Goal: Check status: Check status

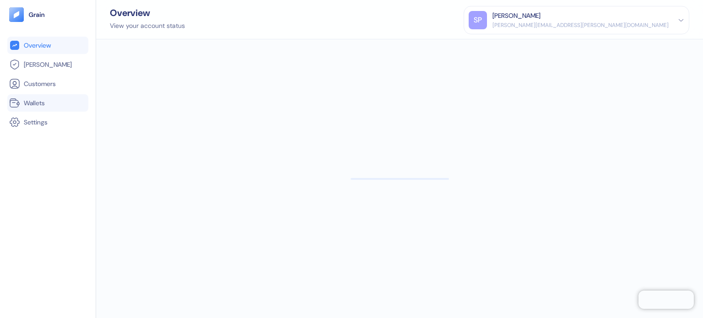
click at [69, 107] on link "Wallets" at bounding box center [47, 102] width 77 height 11
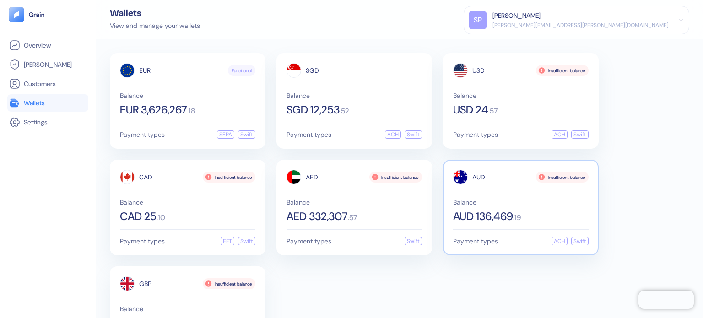
scroll to position [46, 0]
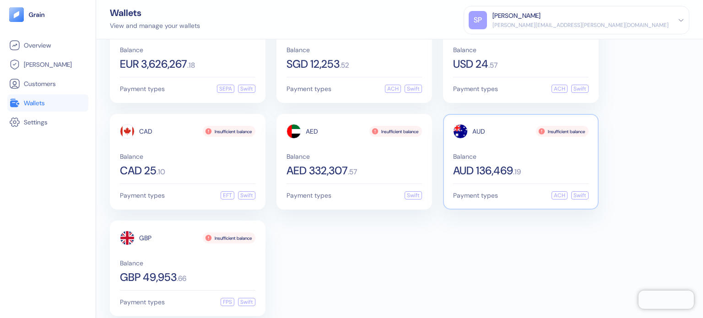
click at [518, 157] on span "Balance" at bounding box center [520, 156] width 135 height 6
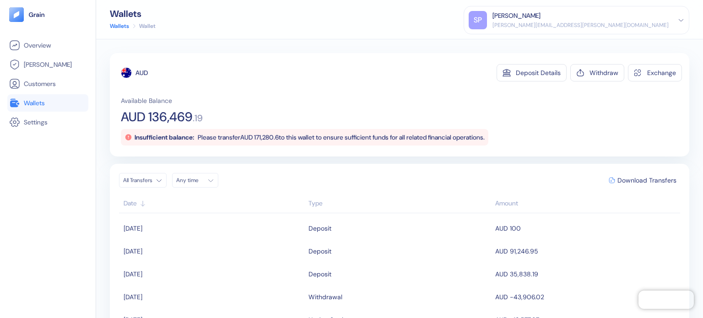
click at [16, 182] on div "Overview [PERSON_NAME] Customers Wallets Settings" at bounding box center [47, 170] width 81 height 267
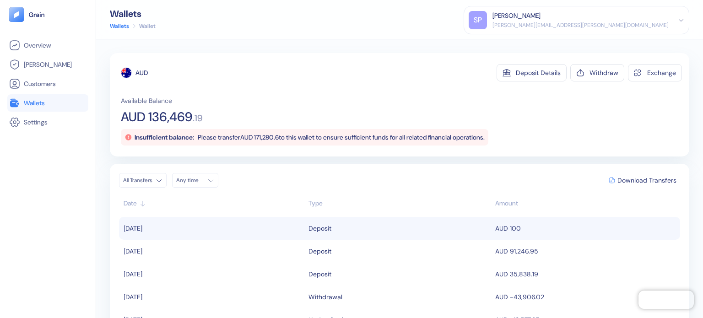
click at [278, 232] on td "[DATE]" at bounding box center [212, 228] width 187 height 23
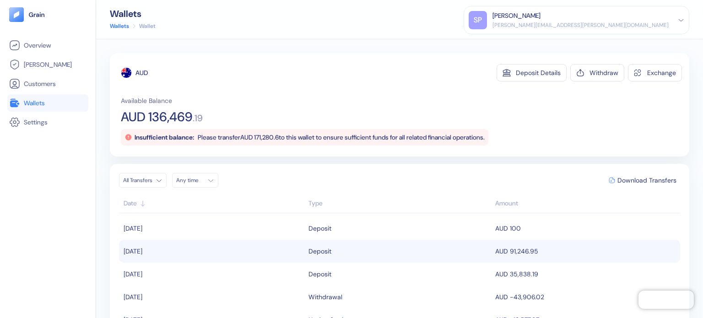
click at [295, 246] on td "[DATE]" at bounding box center [212, 251] width 187 height 23
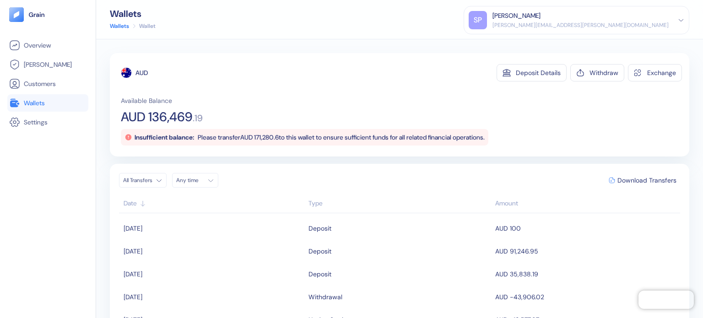
click at [38, 106] on span "Wallets" at bounding box center [34, 102] width 21 height 9
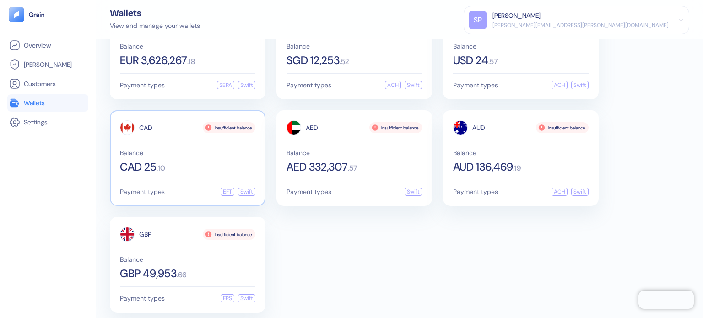
scroll to position [55, 0]
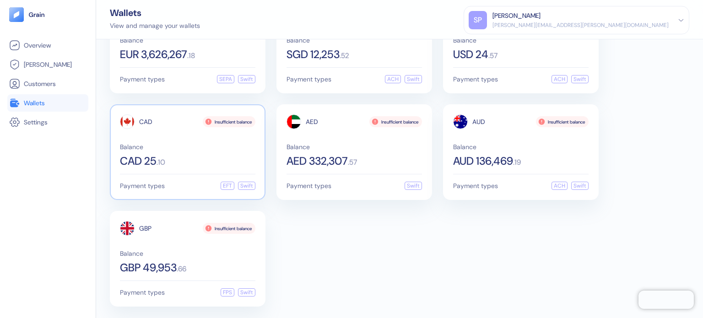
click at [230, 122] on div "Insufficient balance" at bounding box center [229, 121] width 53 height 11
